Goal: Information Seeking & Learning: Find specific fact

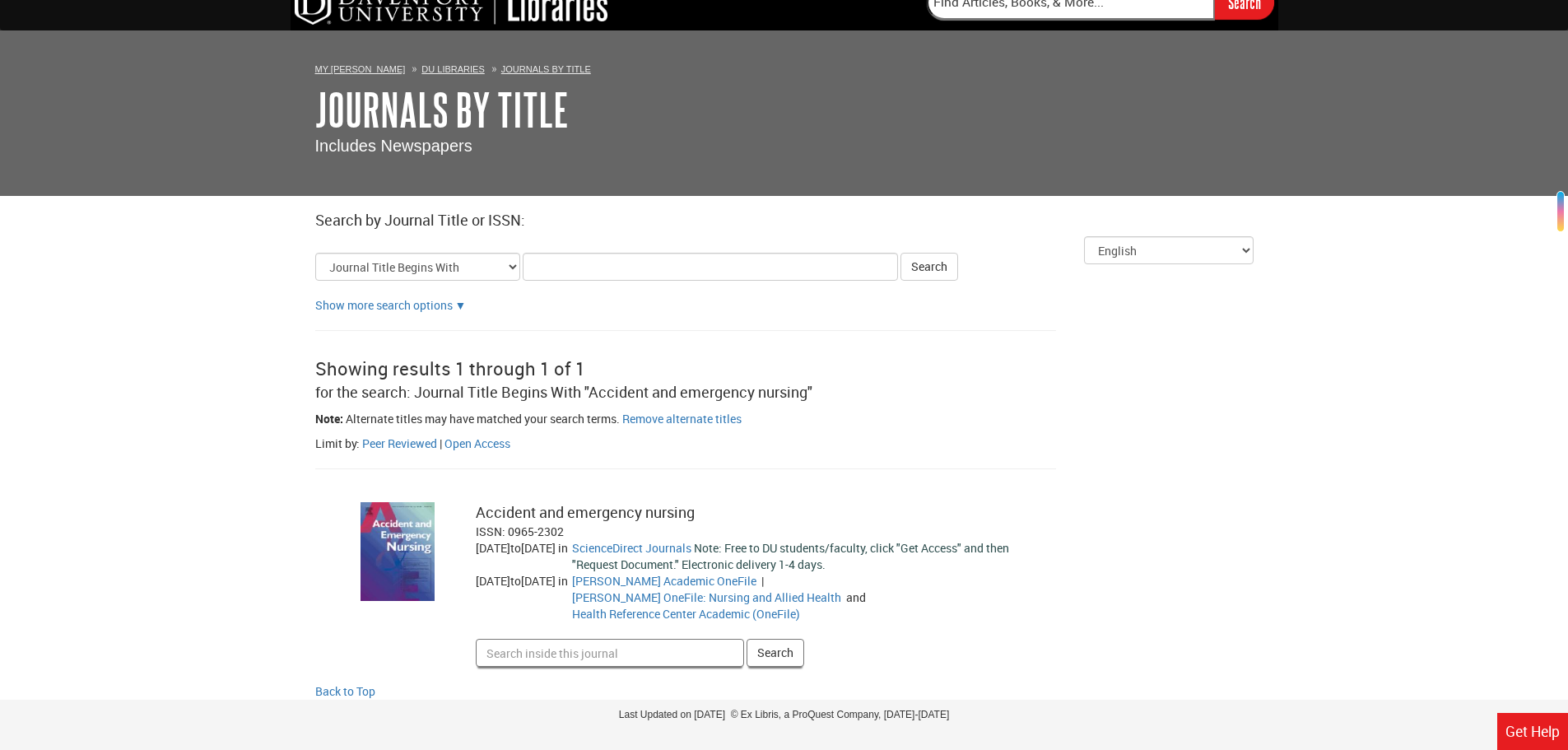
scroll to position [34, 0]
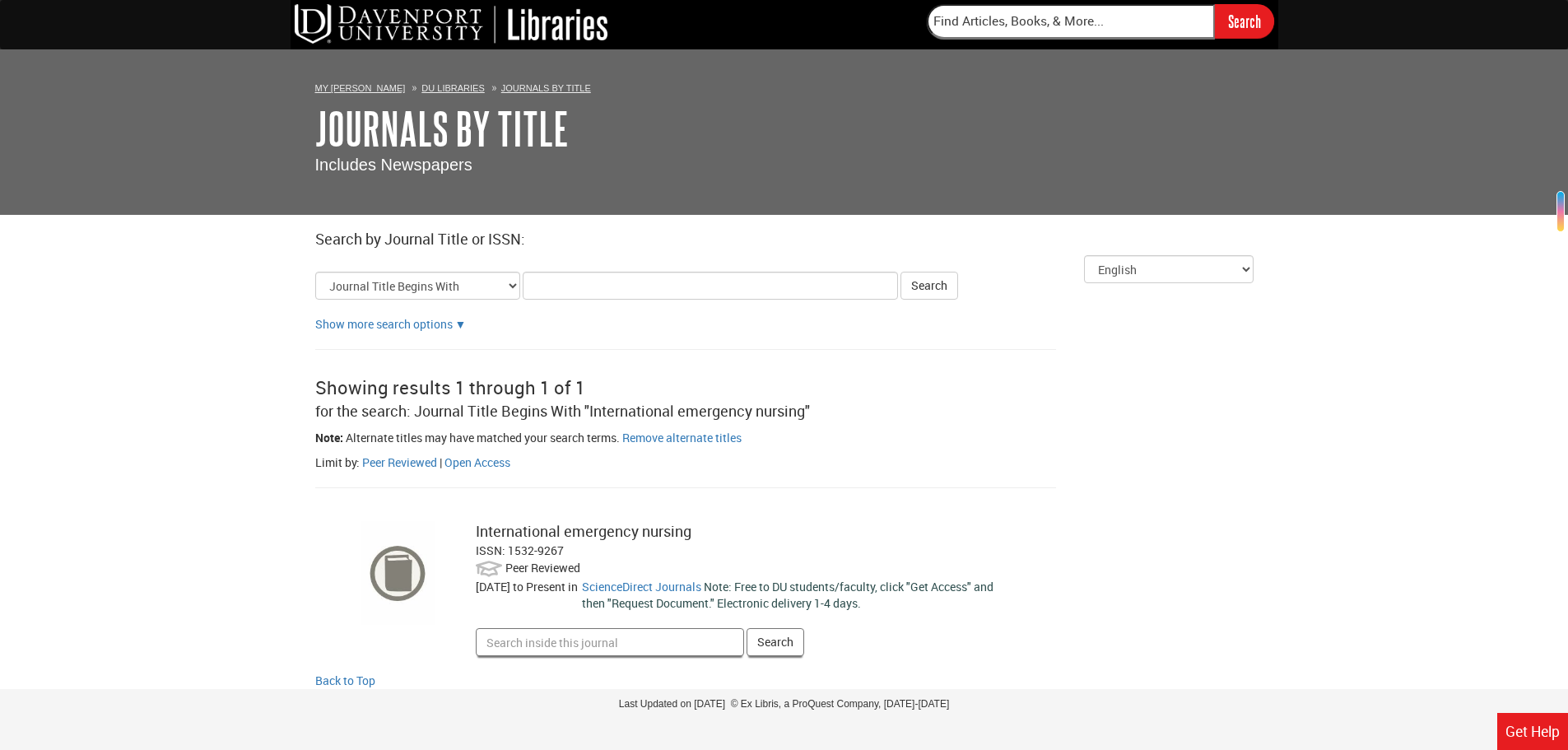
scroll to position [21, 0]
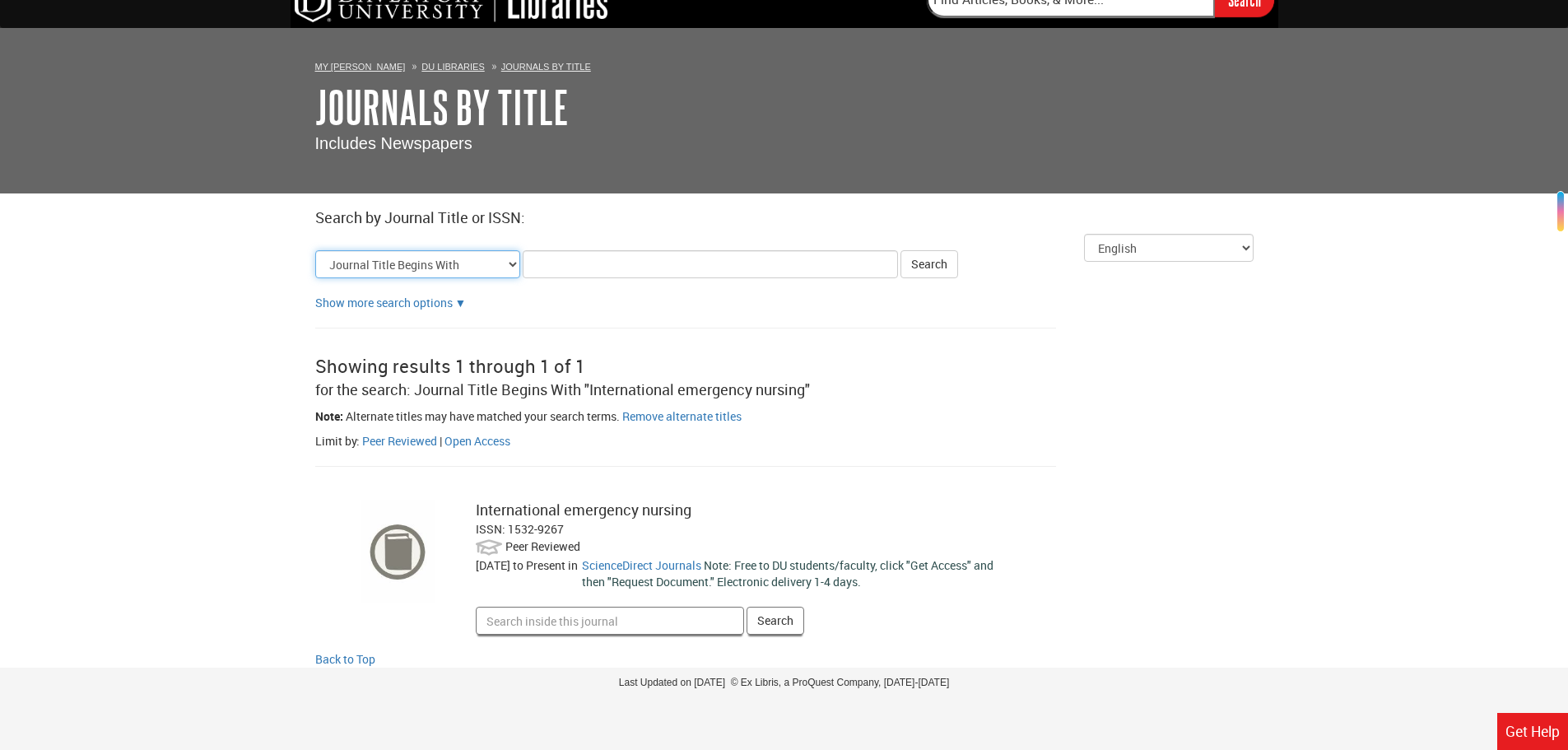
click at [335, 257] on select "Journal Title Begins With Journal Title Equals Journal Title Contains All Words…" at bounding box center [417, 264] width 205 height 28
drag, startPoint x: 567, startPoint y: 534, endPoint x: 508, endPoint y: 527, distance: 59.4
click at [508, 527] on div "ISSN: 1532-9267" at bounding box center [744, 529] width 537 height 17
copy div "1532-9267"
click at [471, 262] on select "Journal Title Begins With Journal Title Equals Journal Title Contains All Words…" at bounding box center [417, 264] width 205 height 28
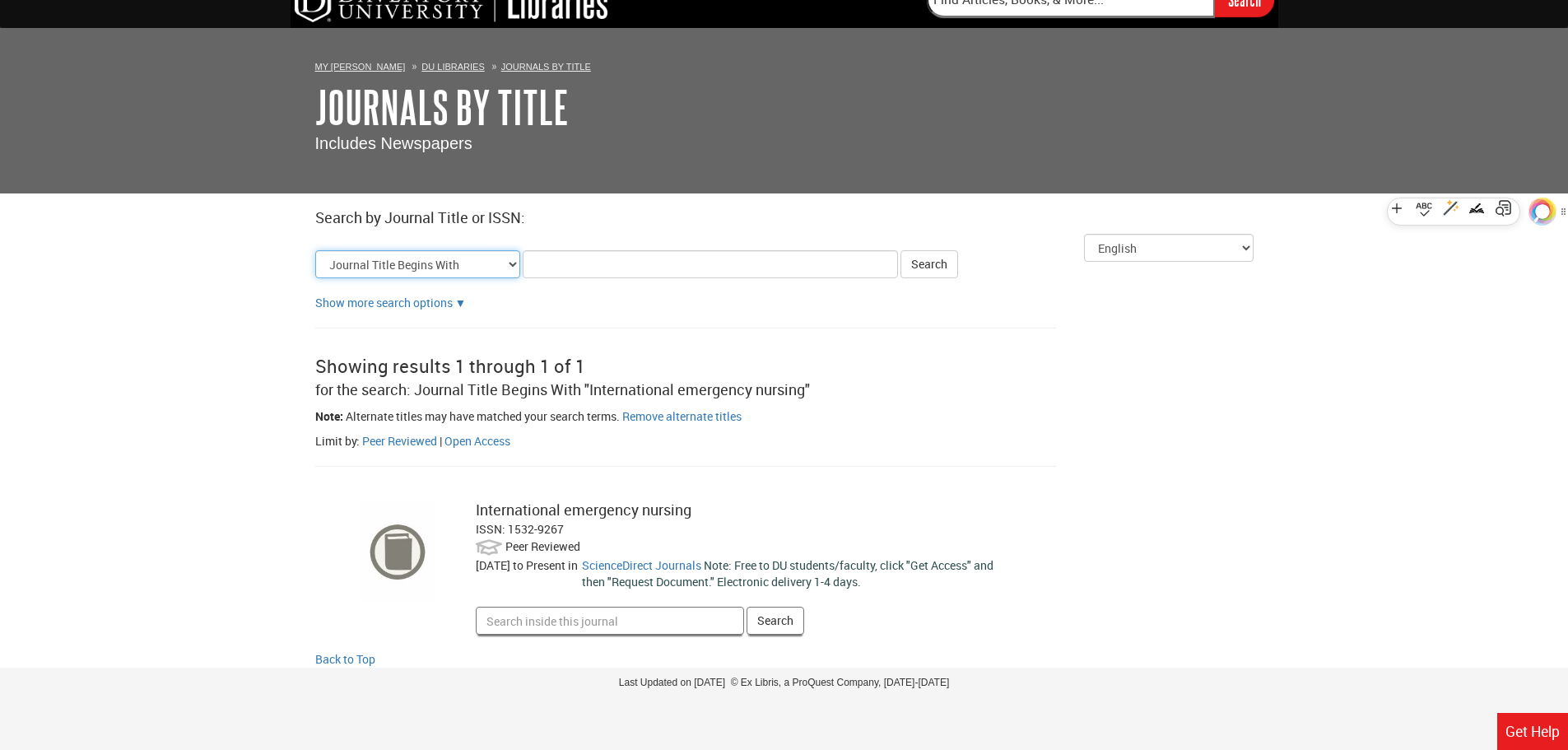
select select "issn_equals"
click at [315, 250] on select "Journal Title Begins With Journal Title Equals Journal Title Contains All Words…" at bounding box center [417, 264] width 205 height 28
click at [606, 264] on input "Title Search Criteria" at bounding box center [710, 264] width 375 height 28
paste input "1532-9267"
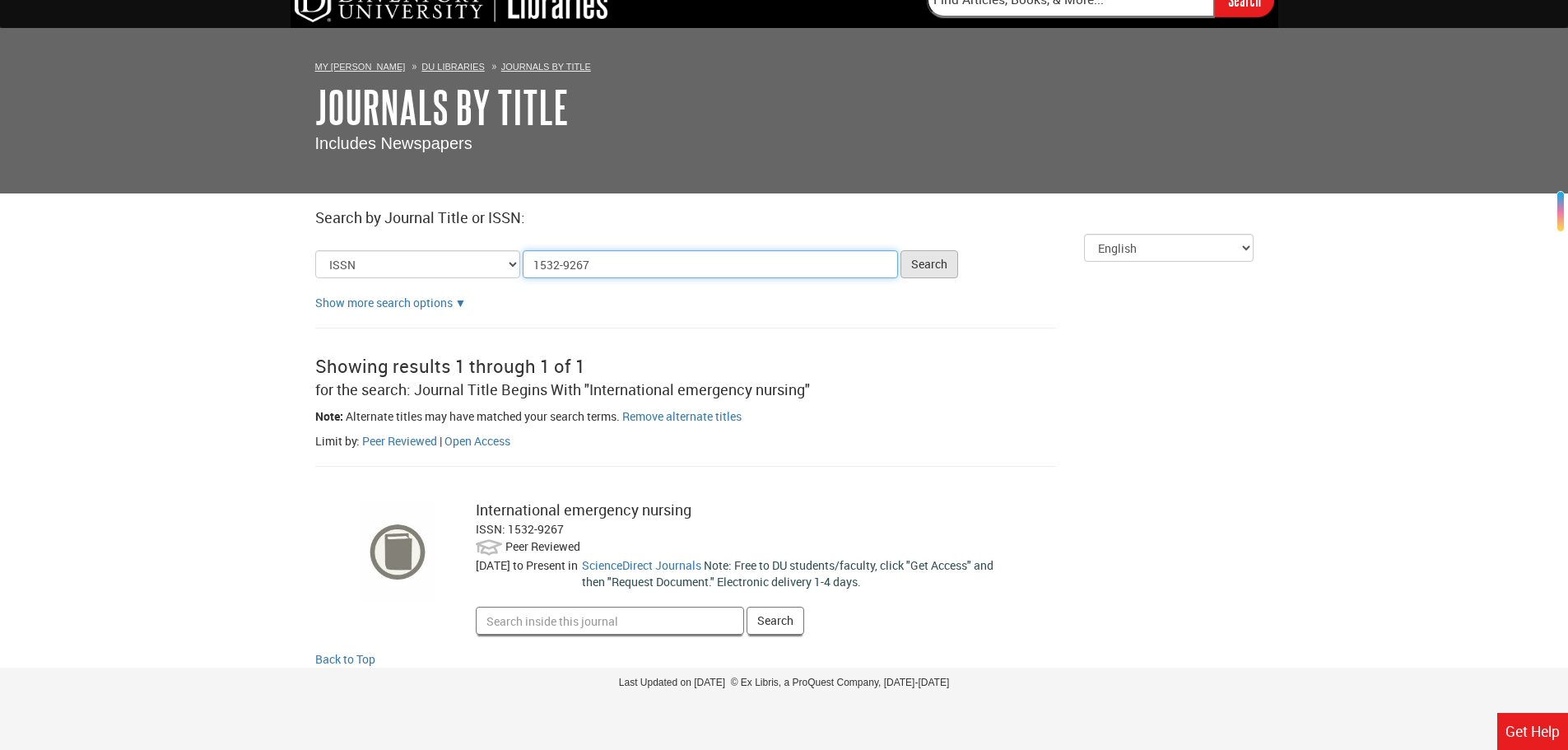
type input "1532-9267"
click at [938, 257] on button "Search" at bounding box center [929, 264] width 57 height 28
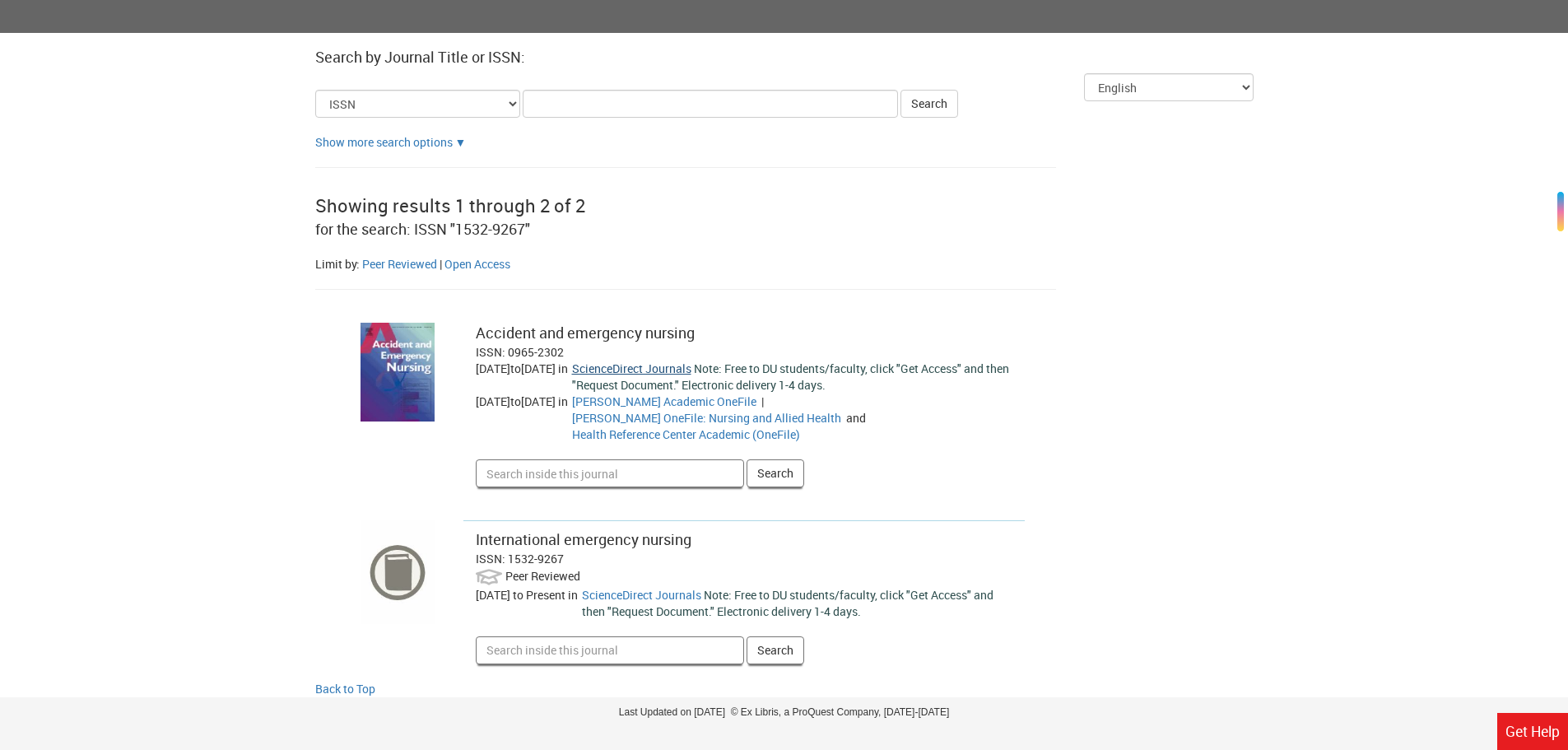
scroll to position [195, 0]
